Goal: Task Accomplishment & Management: Use online tool/utility

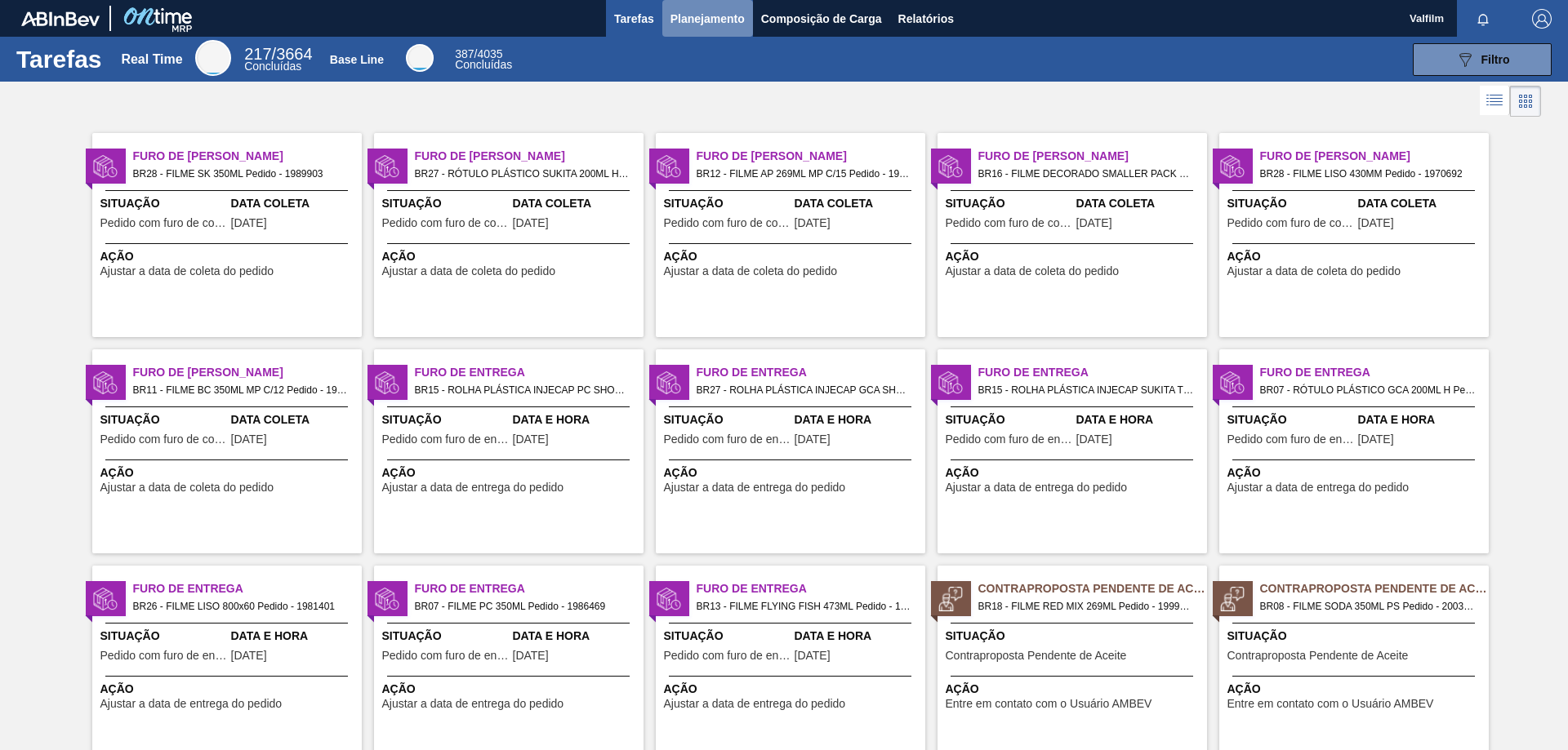
click at [701, 10] on span "Planejamento" at bounding box center [708, 18] width 75 height 19
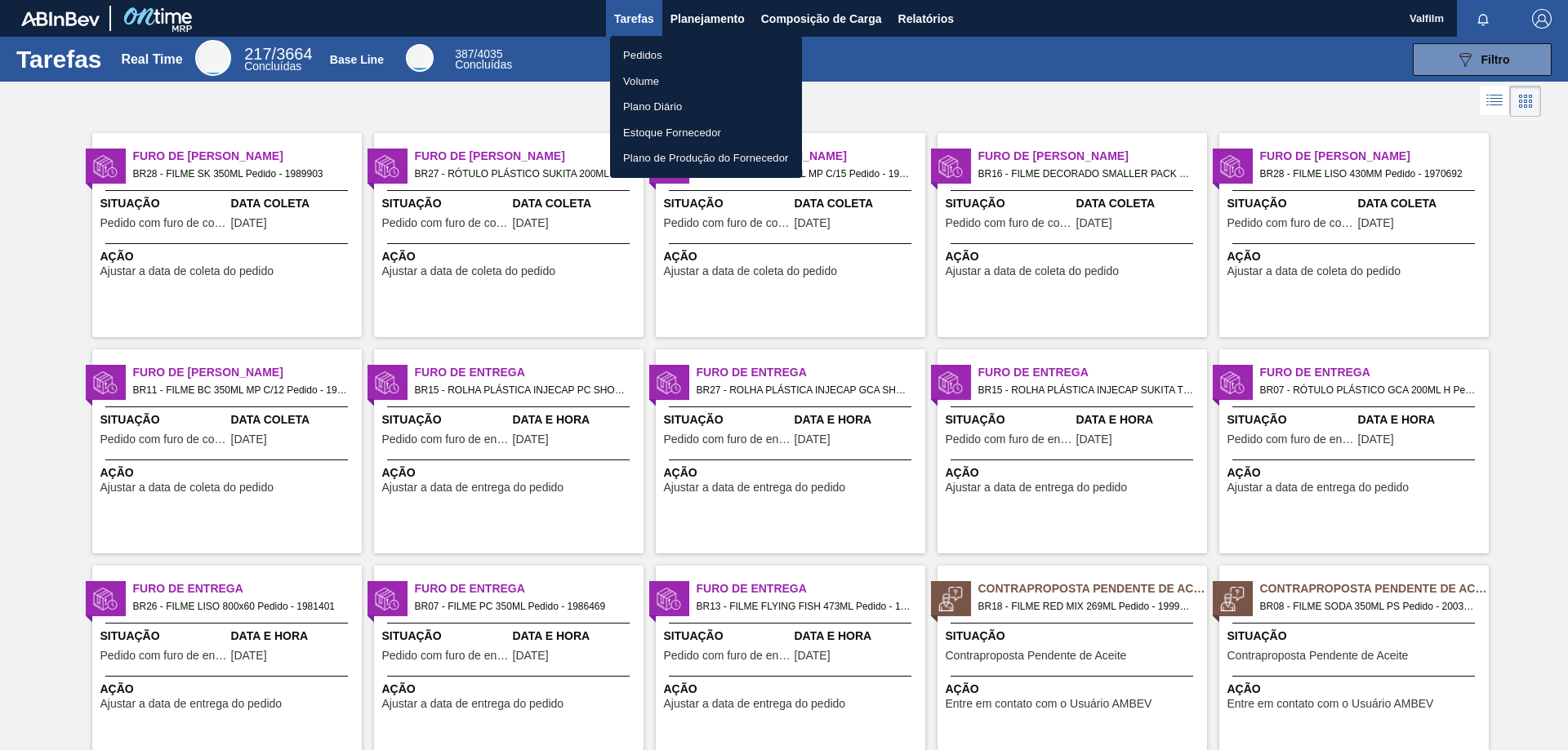
click at [810, 10] on div at bounding box center [784, 375] width 1568 height 750
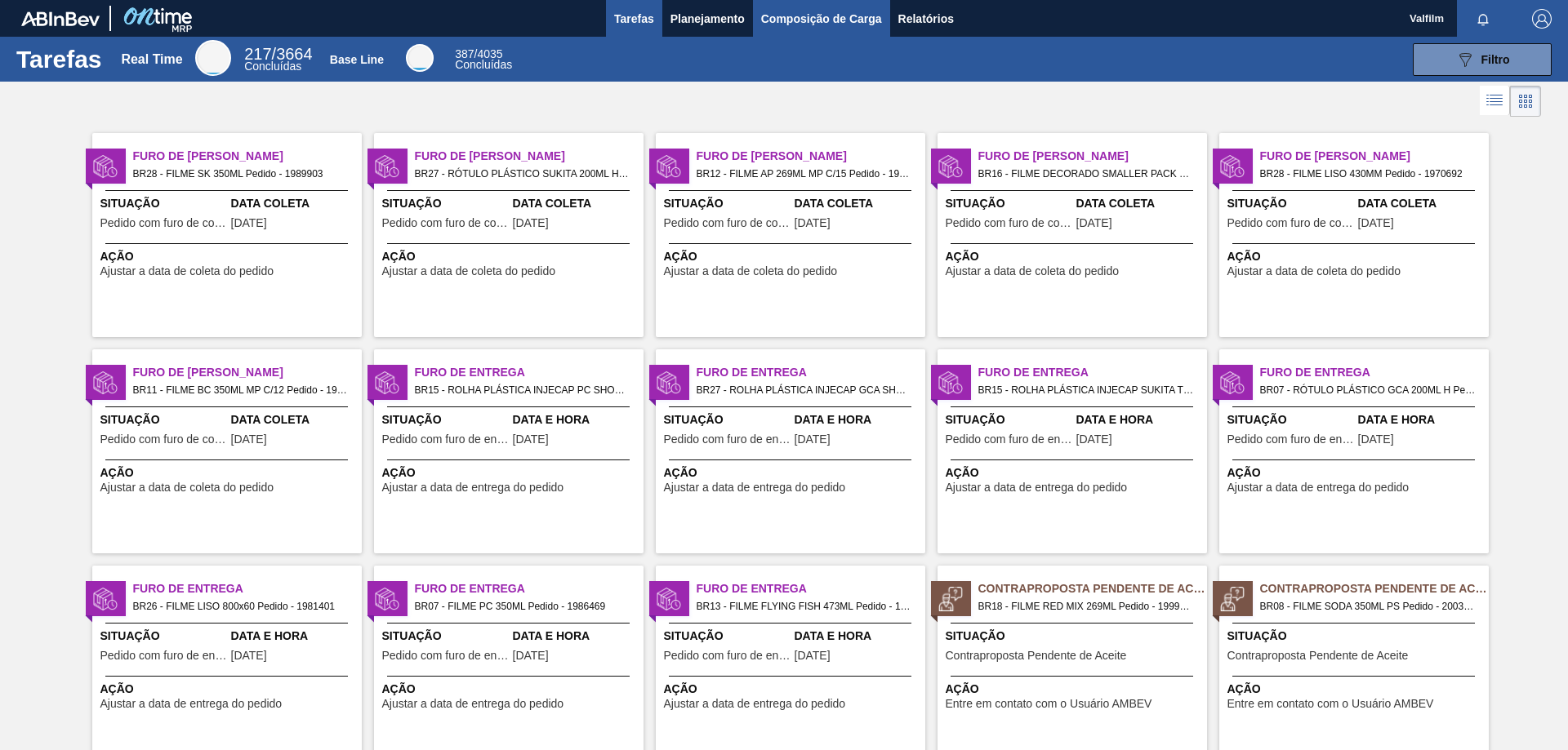
click at [809, 21] on span "Composição de Carga" at bounding box center [822, 18] width 121 height 19
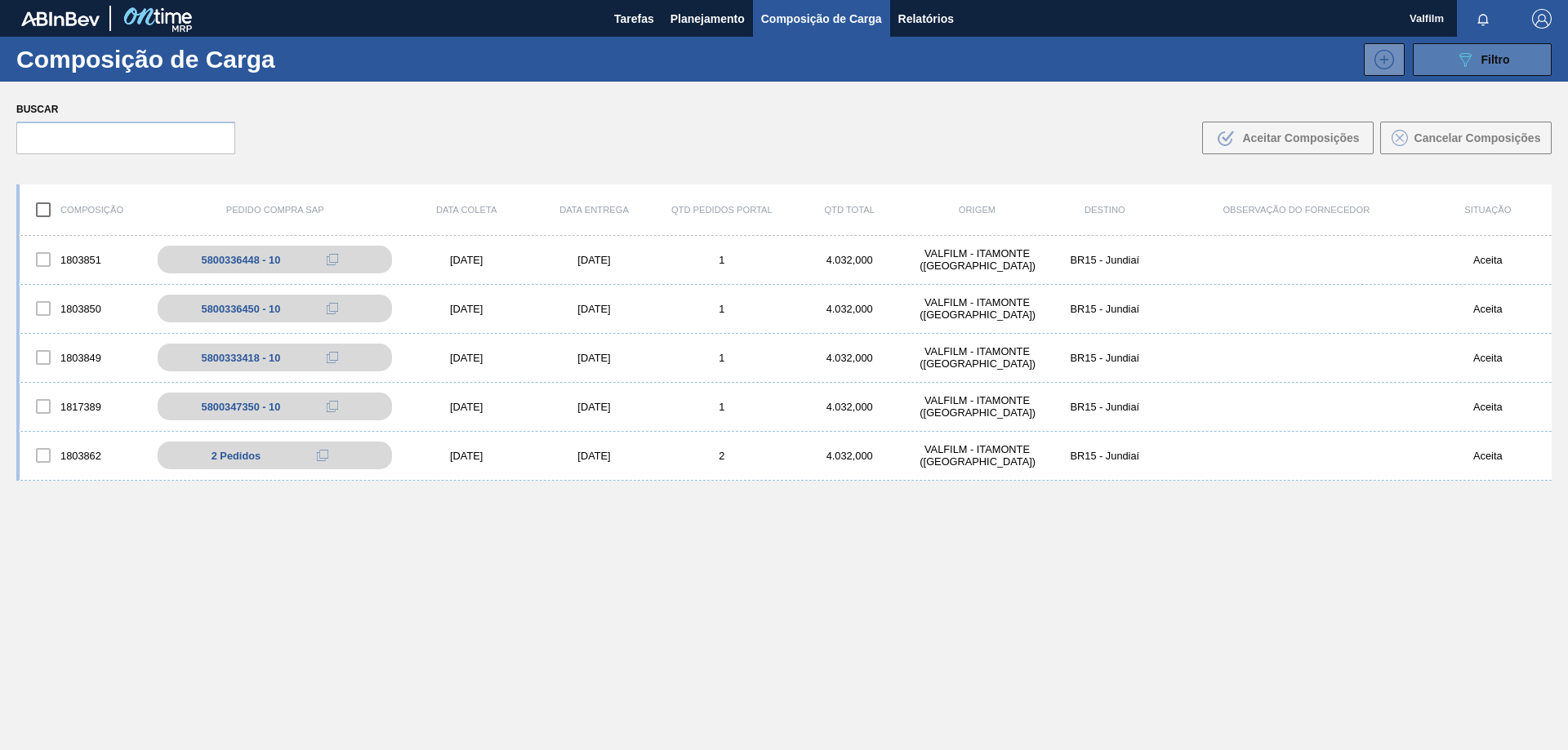
click at [1446, 53] on button "089F7B8B-B2A5-4AFE-B5C0-19BA573D28AC Filtro" at bounding box center [1482, 59] width 139 height 33
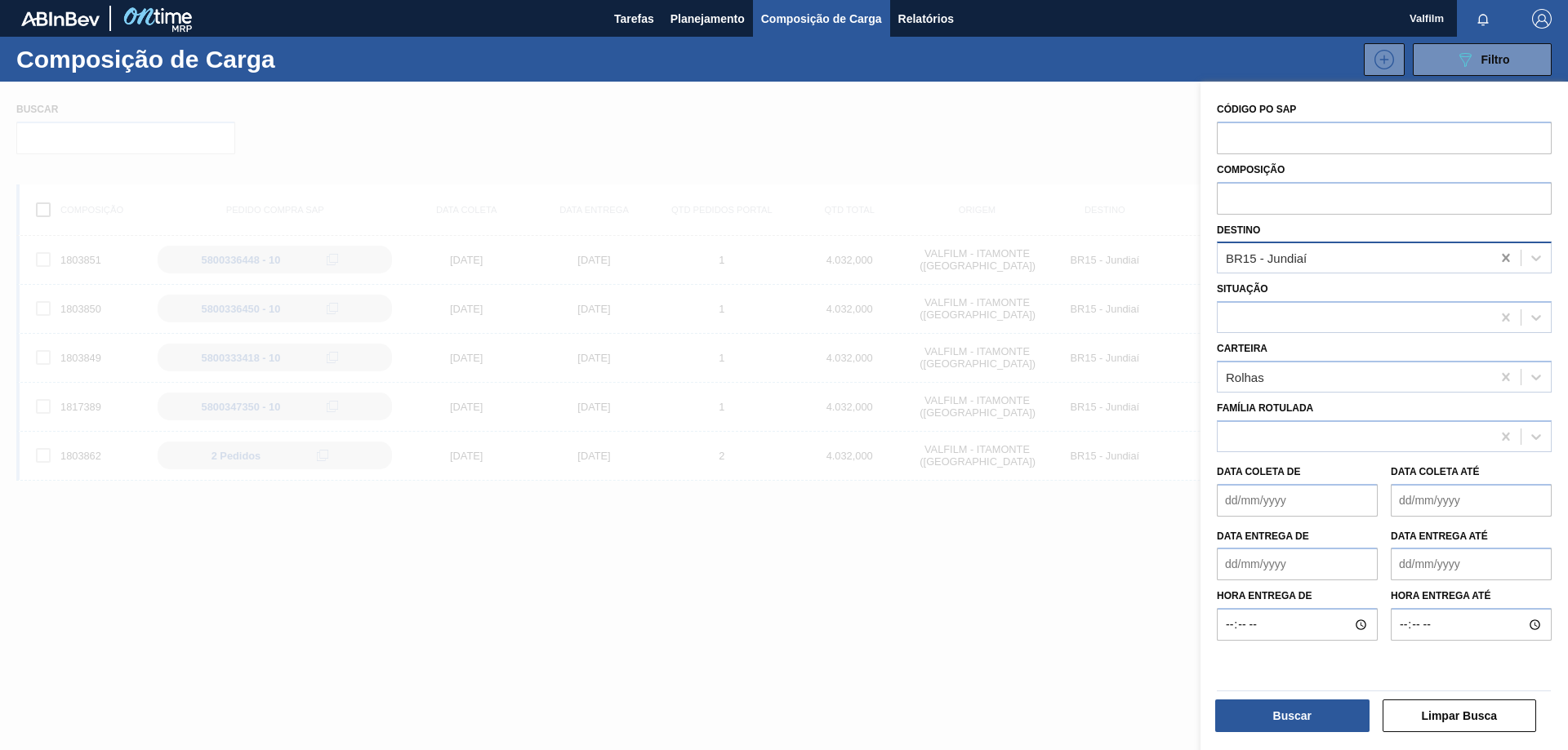
click at [1497, 259] on icon at bounding box center [1505, 258] width 16 height 16
type input "macacu"
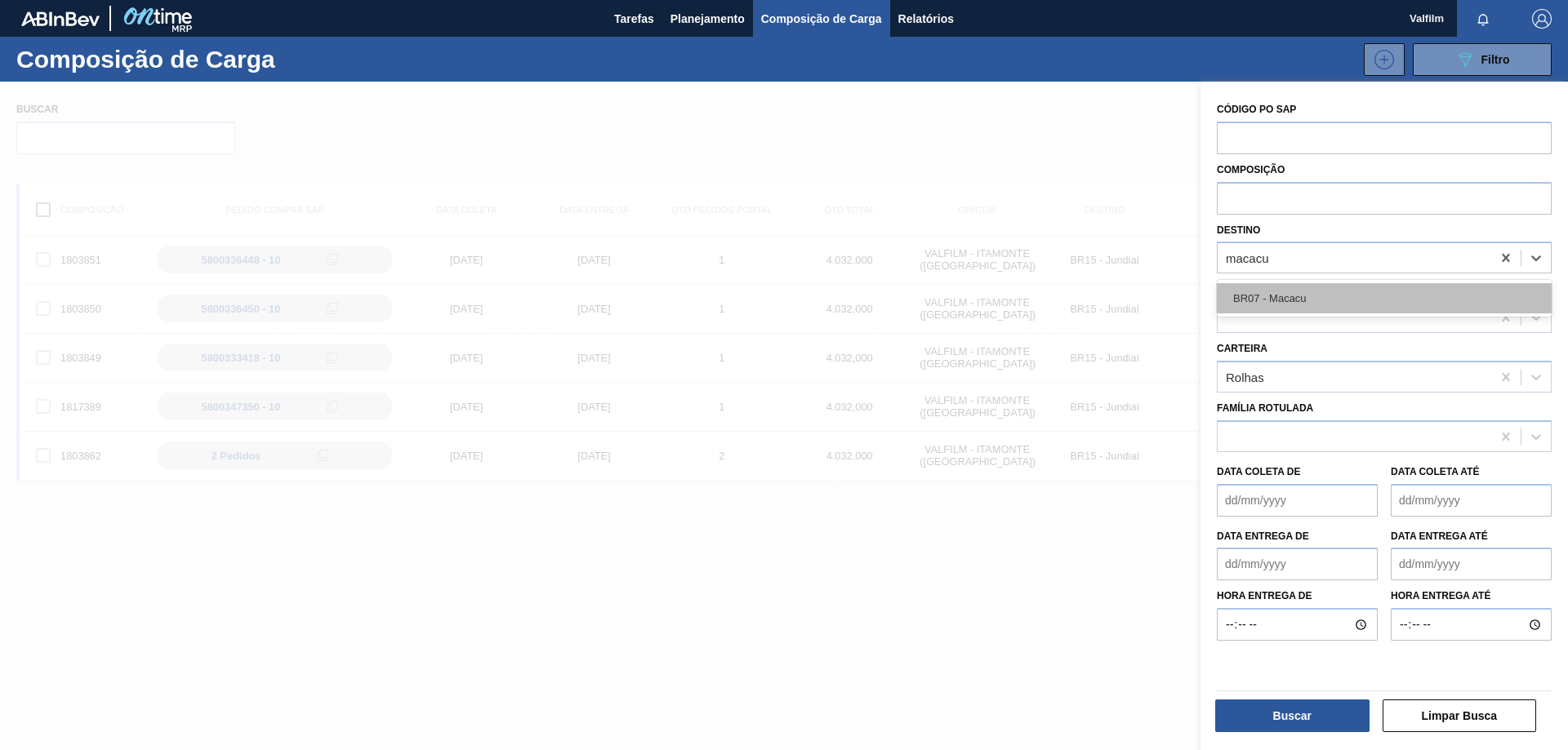
click at [1408, 303] on div "BR07 - Macacu" at bounding box center [1384, 299] width 335 height 31
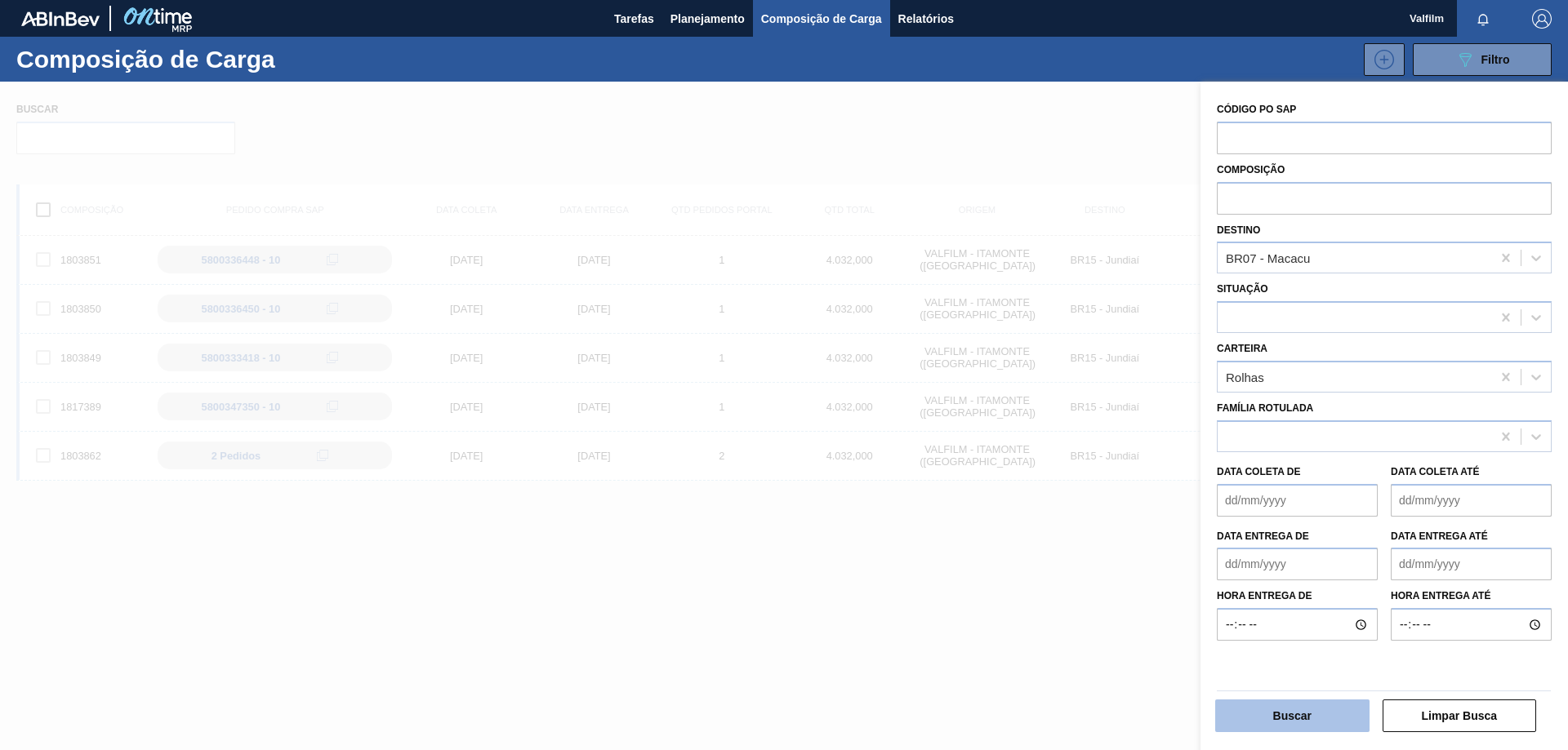
click at [1307, 715] on button "Buscar" at bounding box center [1291, 716] width 154 height 33
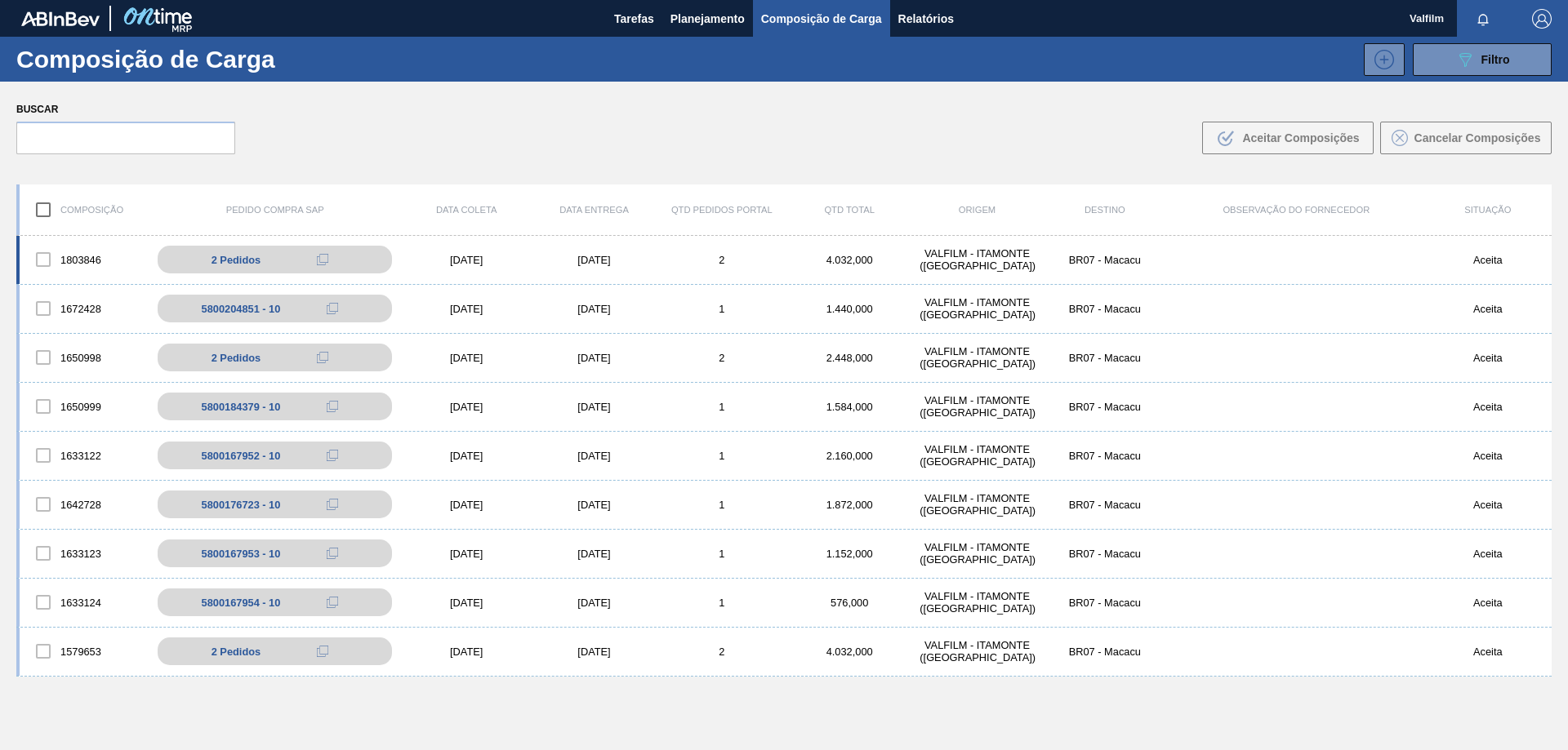
click at [574, 263] on div "[DATE]" at bounding box center [593, 260] width 127 height 12
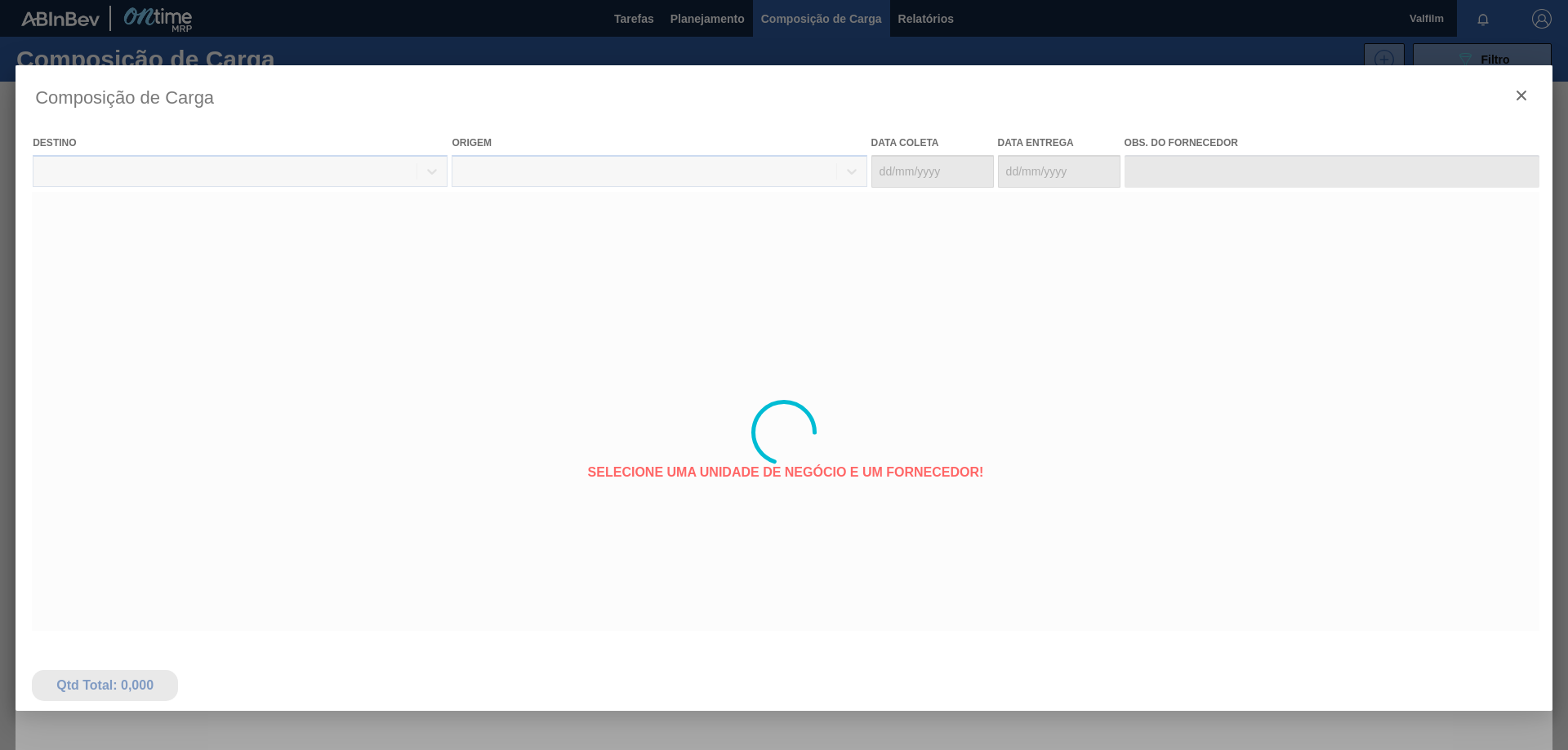
type coleta "[DATE]"
type entrega "[DATE]"
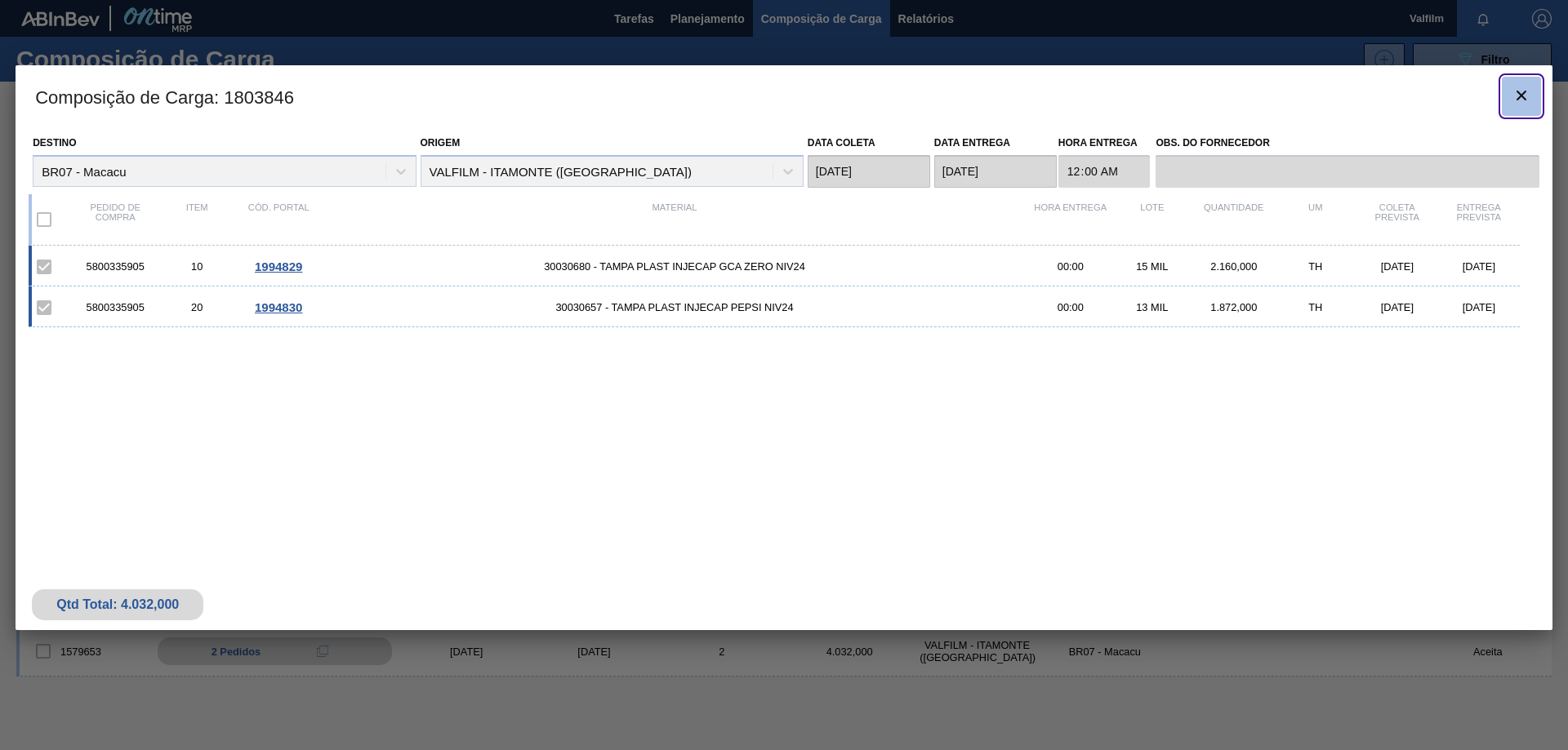
click at [1520, 86] on icon "botão de ícone" at bounding box center [1521, 96] width 19 height 19
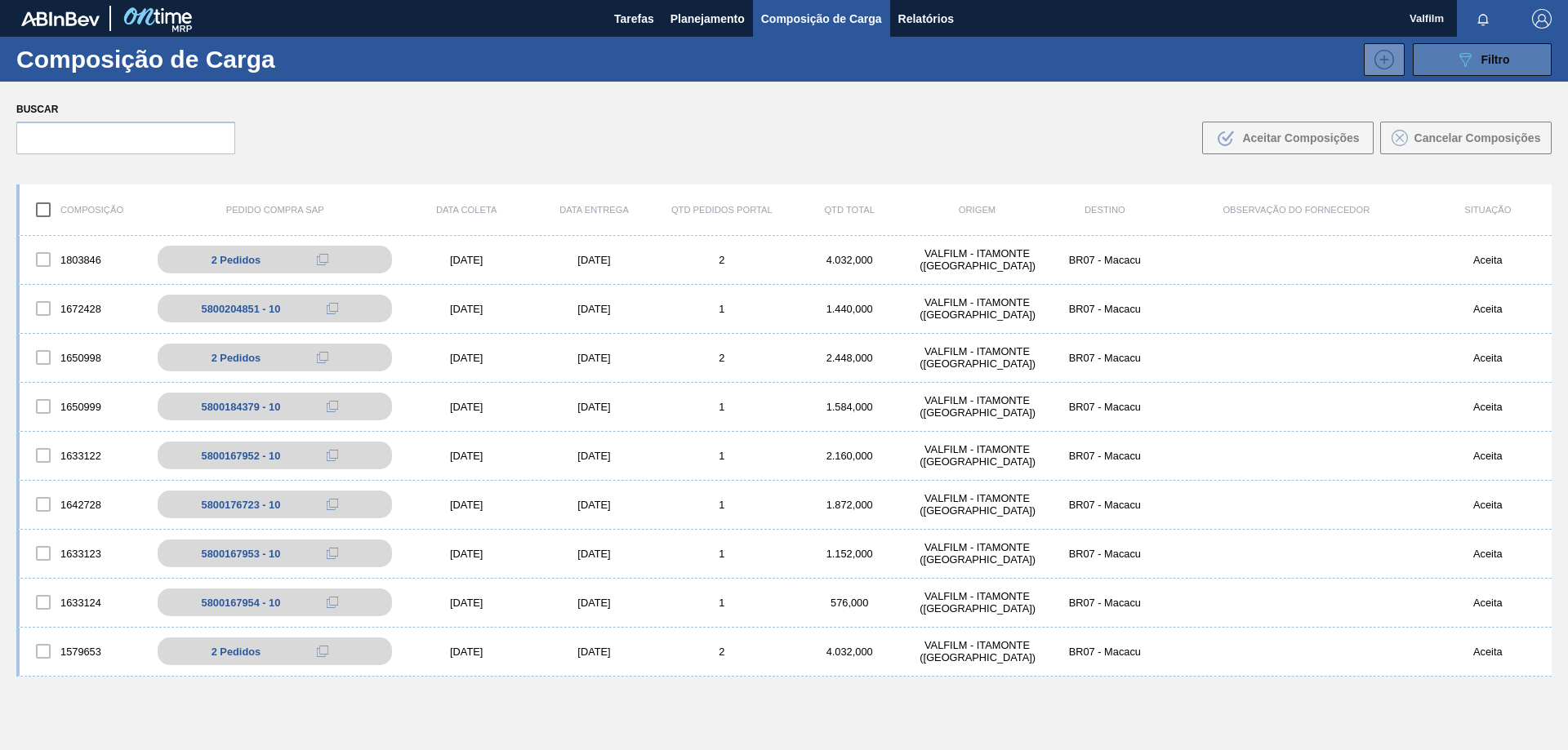
click at [1455, 69] on icon "089F7B8B-B2A5-4AFE-B5C0-19BA573D28AC" at bounding box center [1465, 59] width 19 height 19
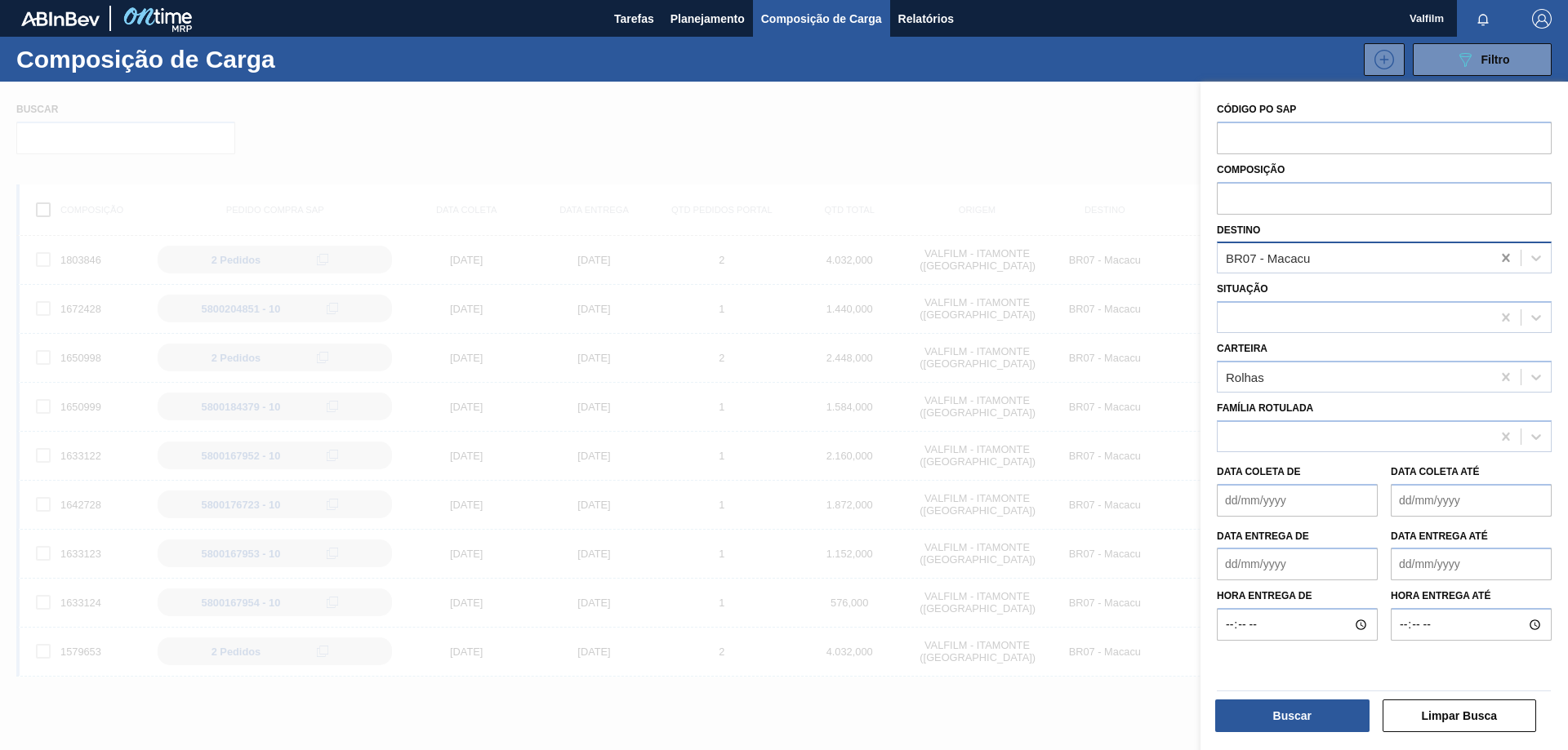
click at [1504, 261] on icon at bounding box center [1505, 258] width 16 height 16
type input "jun"
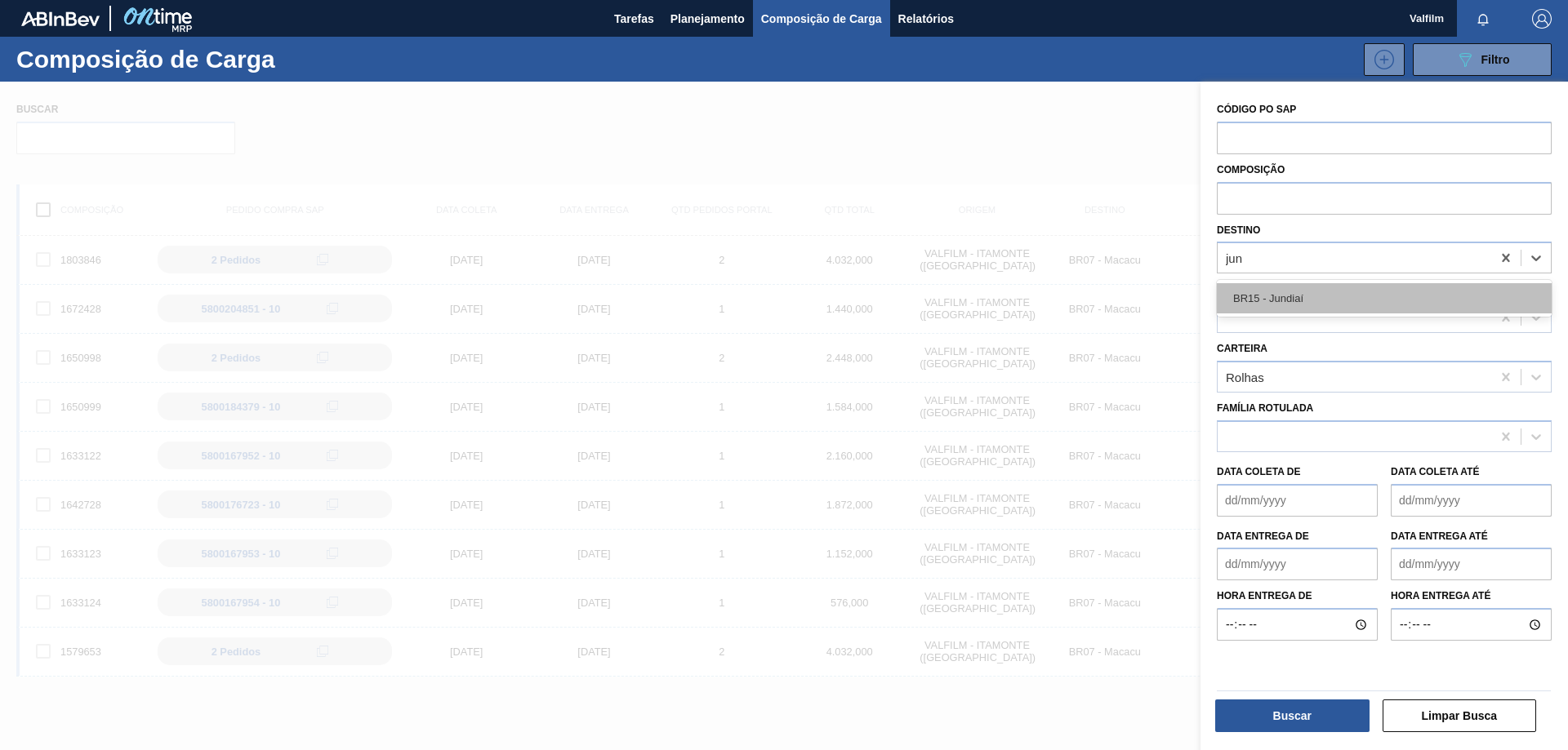
click at [1329, 302] on div "BR15 - Jundiaí" at bounding box center [1384, 299] width 335 height 31
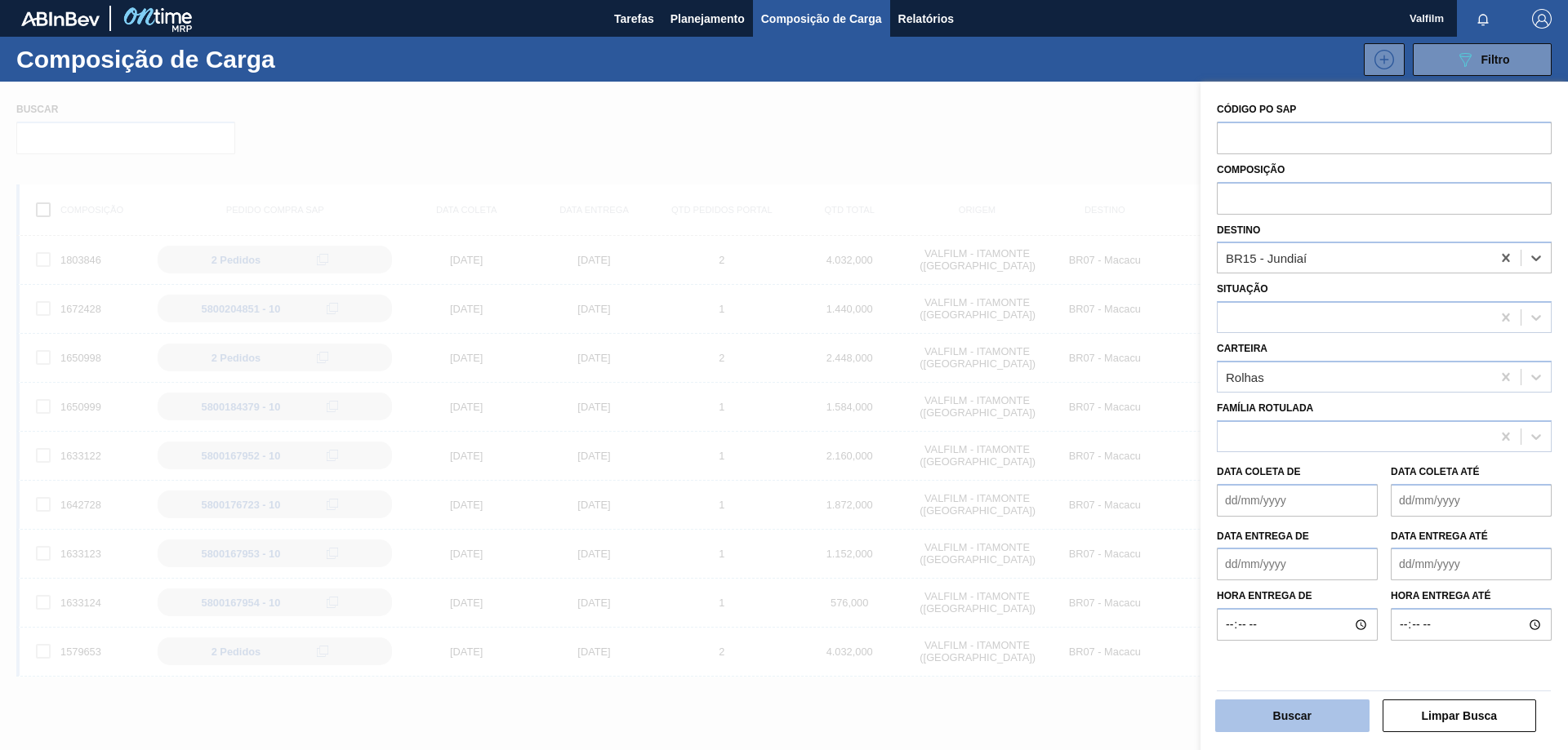
click at [1328, 726] on button "Buscar" at bounding box center [1291, 716] width 154 height 33
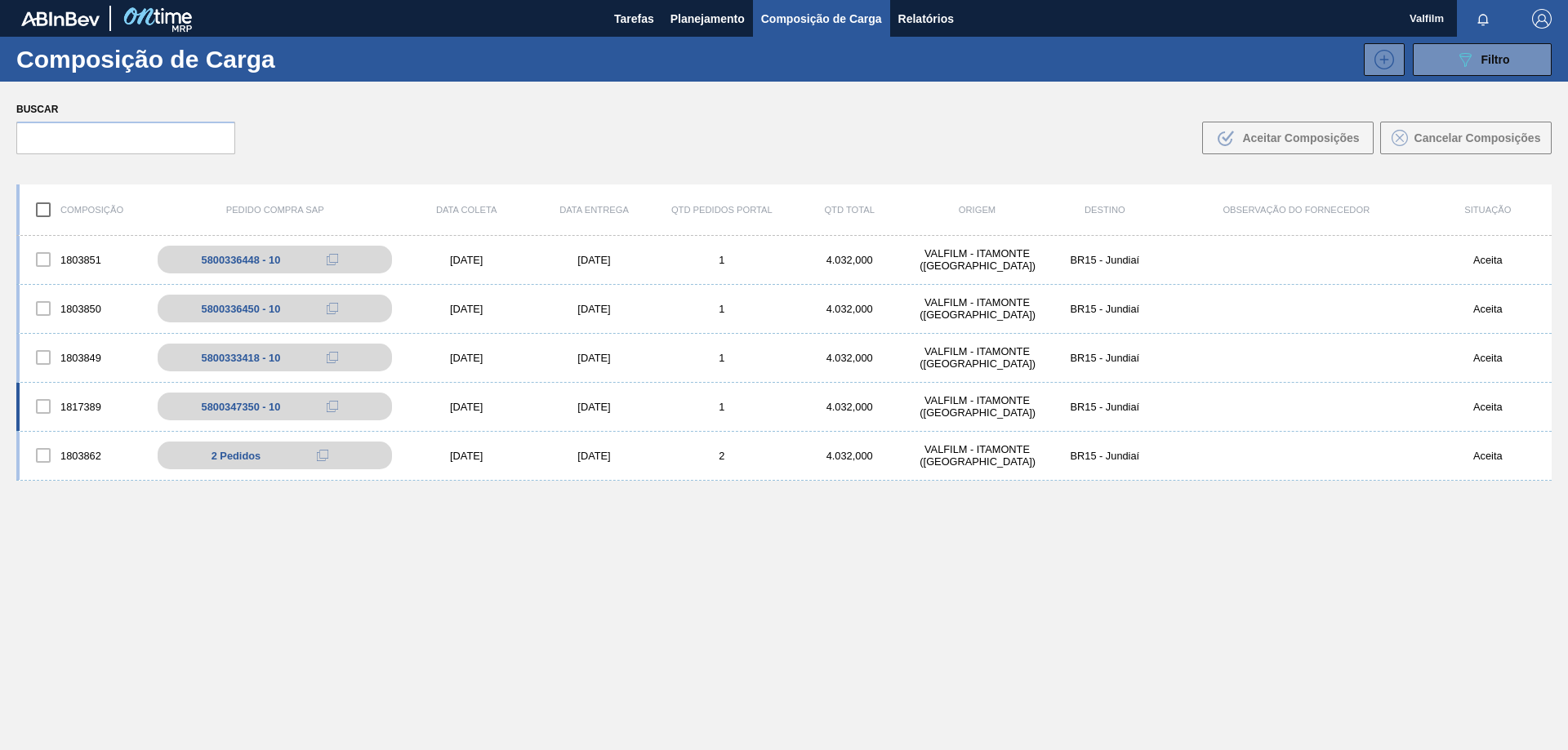
click at [594, 407] on div "[DATE]" at bounding box center [593, 407] width 127 height 12
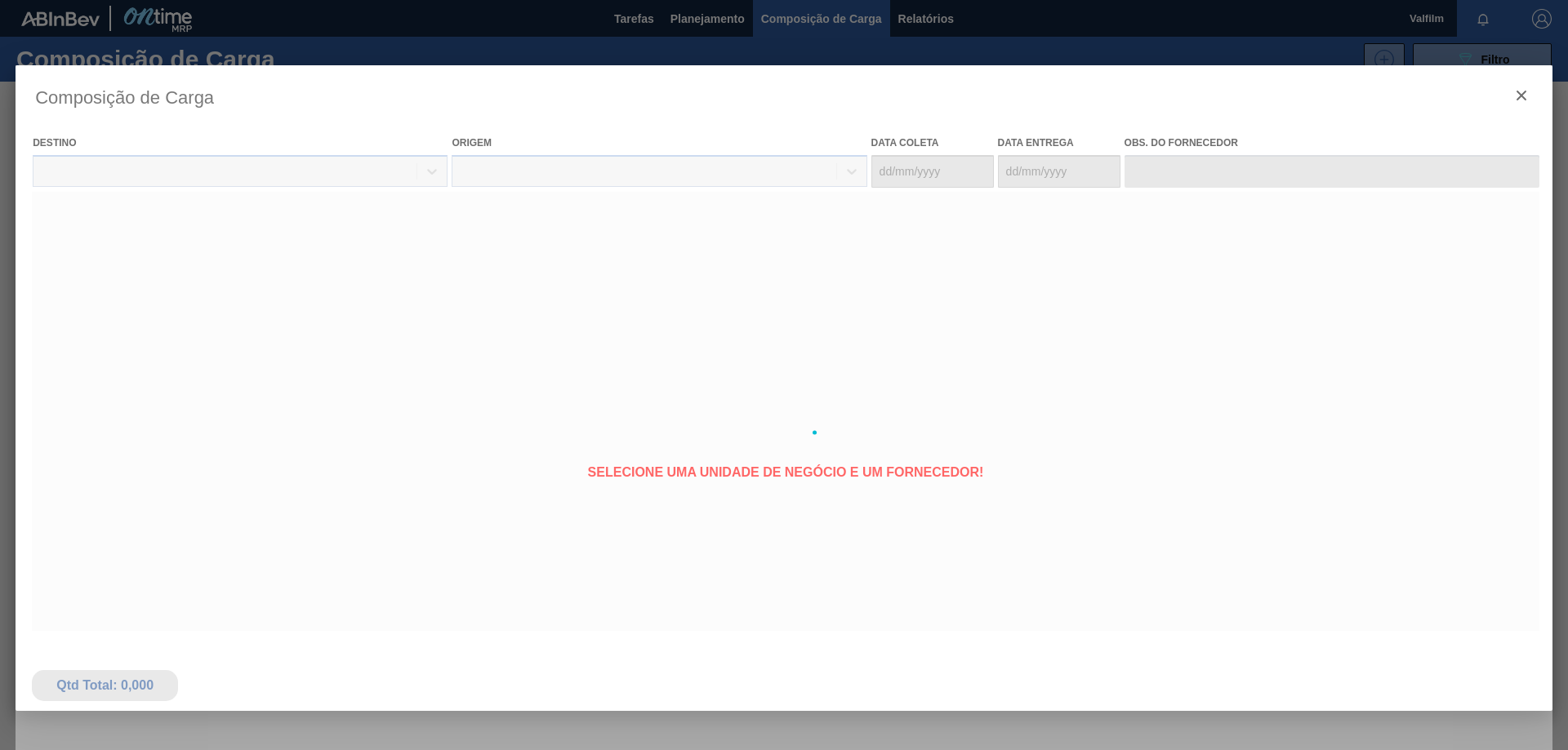
type coleta "[DATE]"
type entrega "[DATE]"
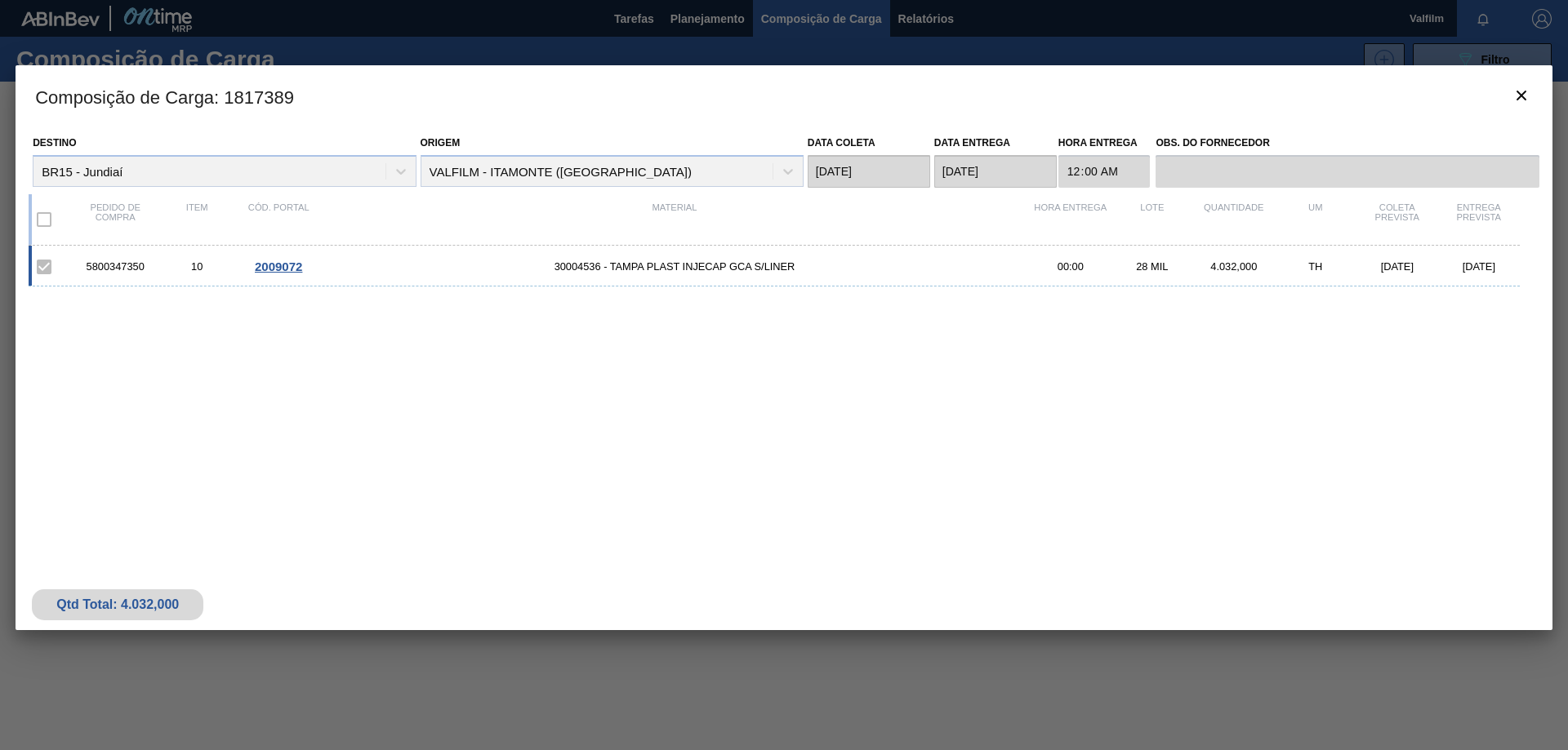
click at [307, 265] on div "2009072" at bounding box center [278, 266] width 81 height 13
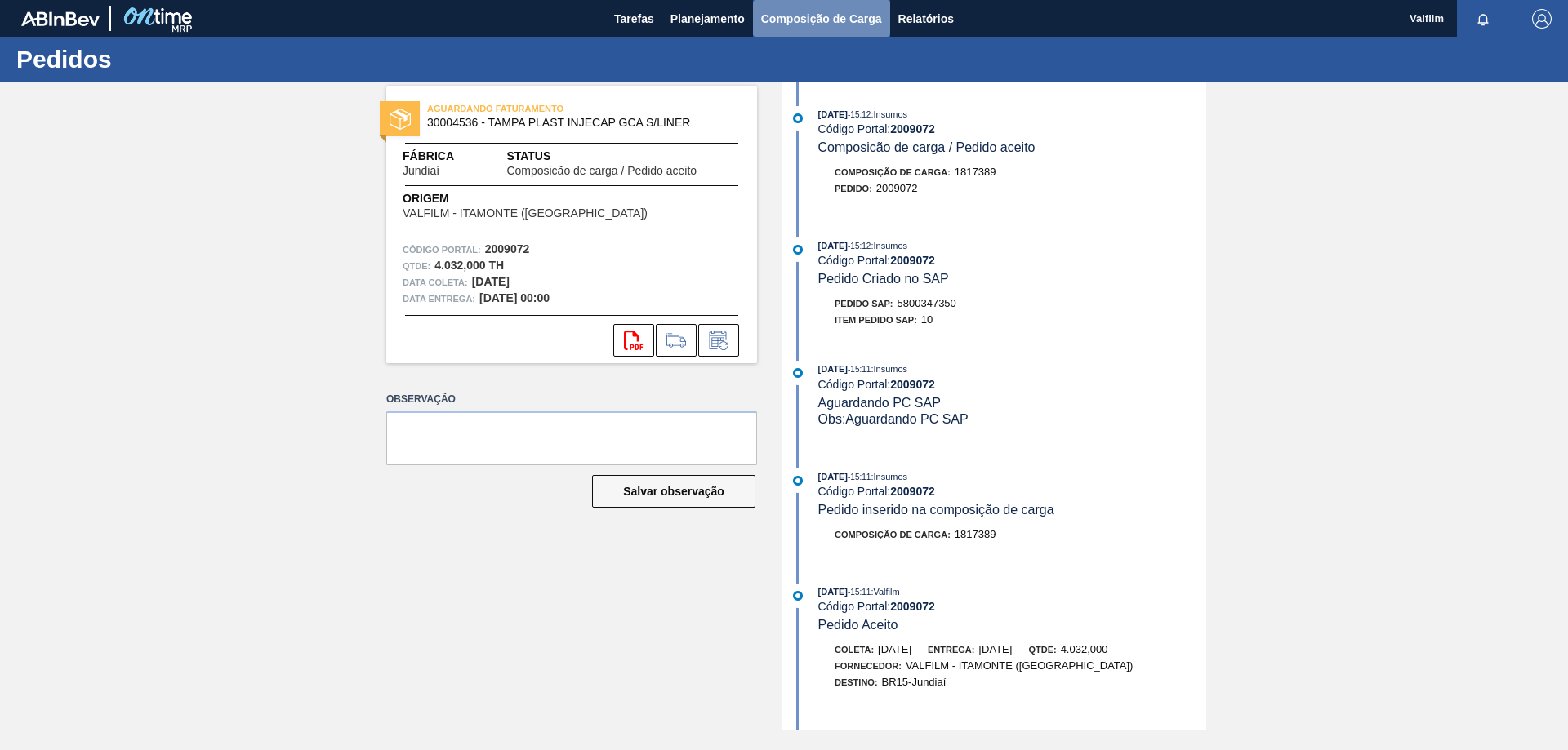
click at [787, 19] on span "Composição de Carga" at bounding box center [822, 18] width 121 height 19
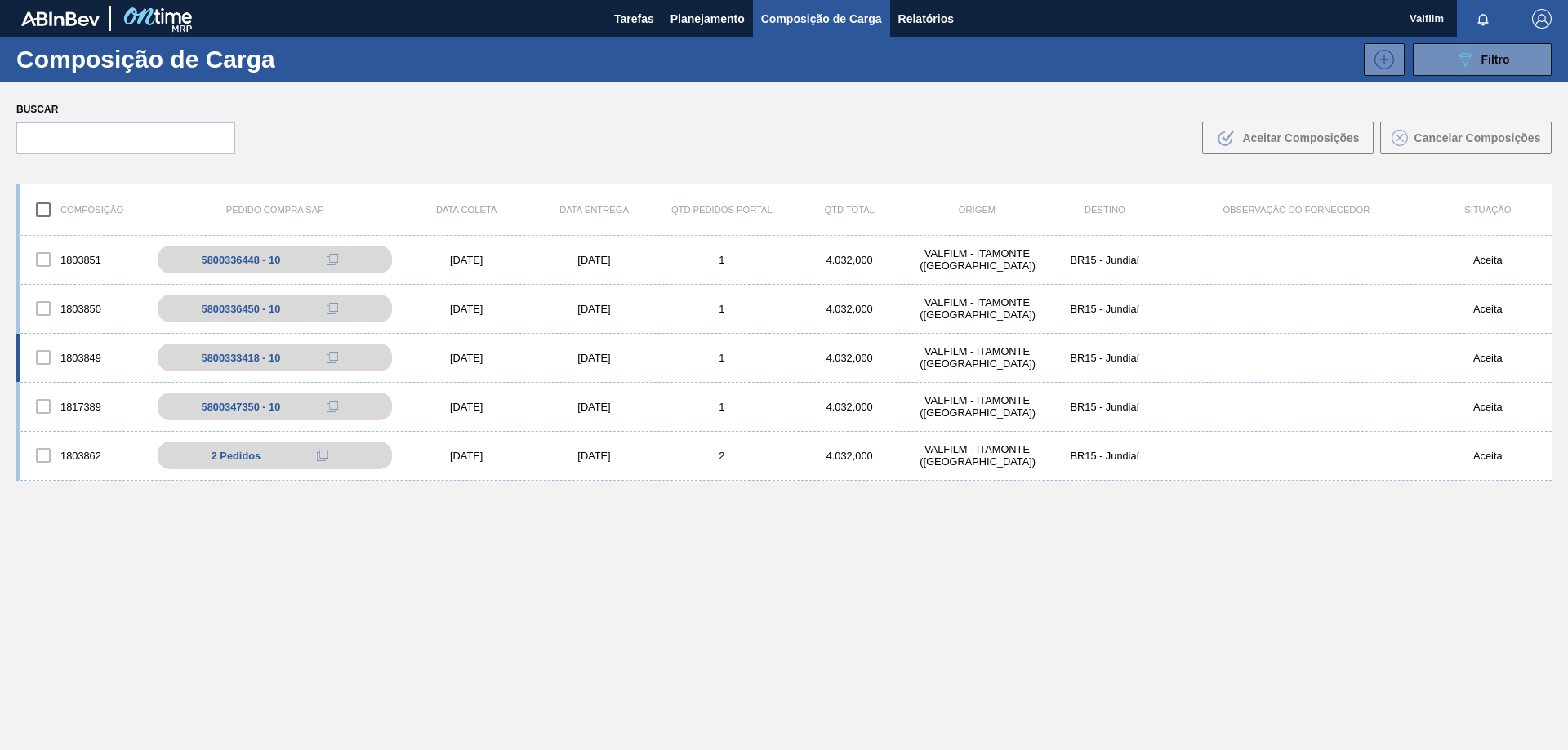
click at [585, 354] on div "[DATE]" at bounding box center [593, 357] width 127 height 12
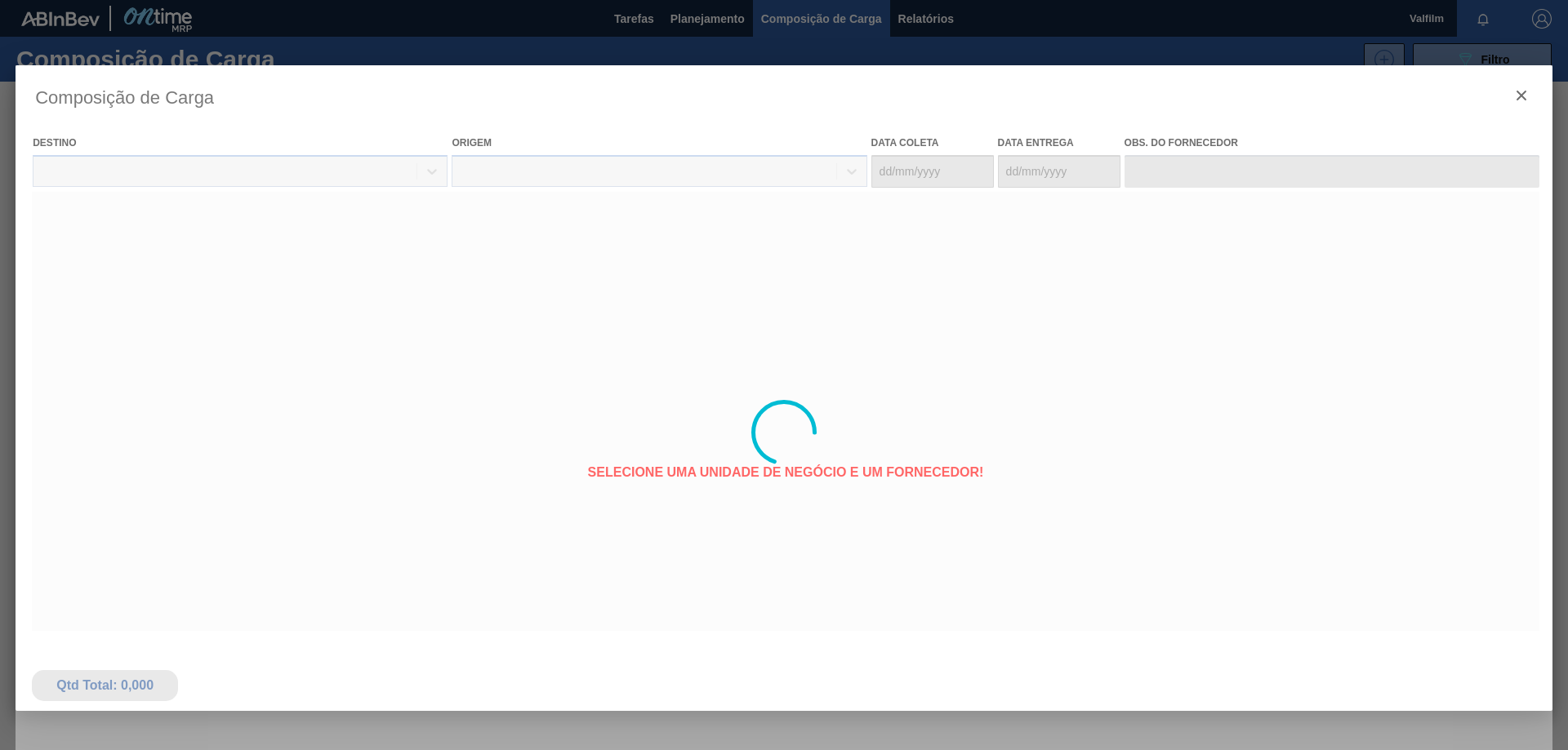
type coleta "[DATE]"
type entrega "[DATE]"
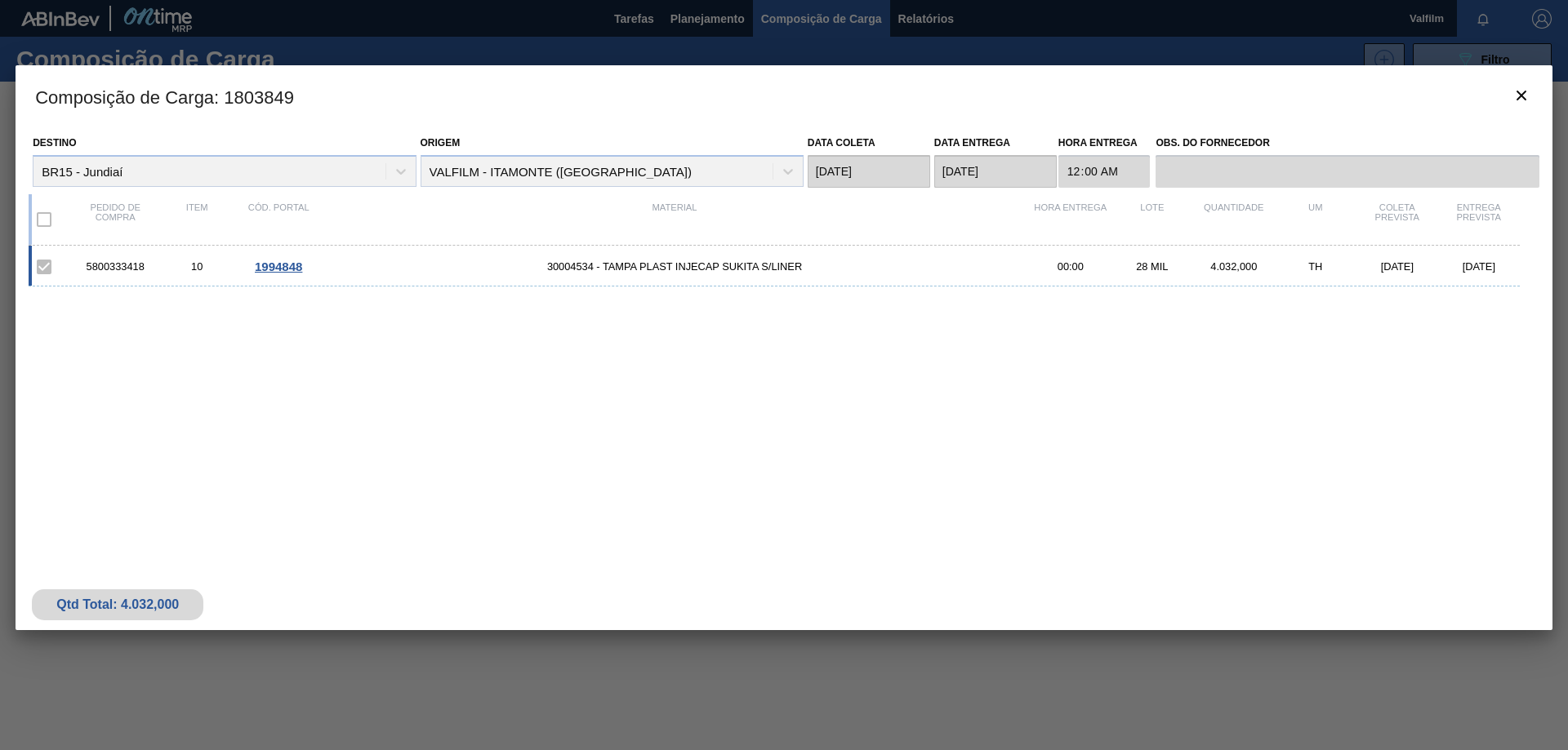
click at [281, 266] on span "1994848" at bounding box center [278, 266] width 47 height 13
